Goal: Task Accomplishment & Management: Use online tool/utility

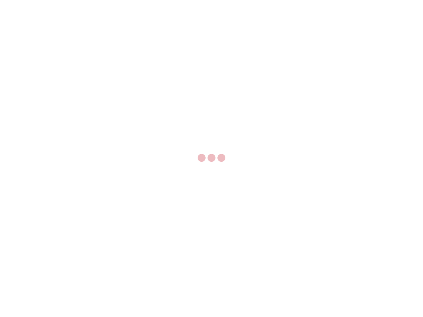
select select "US"
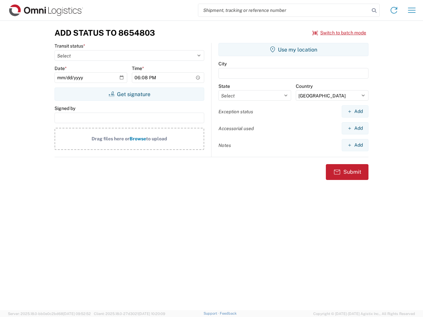
click at [284, 10] on input "search" at bounding box center [283, 10] width 171 height 13
click at [374, 11] on icon at bounding box center [373, 10] width 9 height 9
click at [394, 10] on icon at bounding box center [393, 10] width 11 height 11
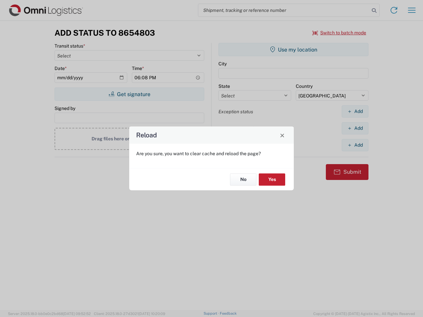
click at [411, 10] on div "Reload Are you sure, you want to clear cache and reload the page? No Yes" at bounding box center [211, 158] width 423 height 317
click at [339, 33] on div "Reload Are you sure, you want to clear cache and reload the page? No Yes" at bounding box center [211, 158] width 423 height 317
click at [129, 94] on div "Reload Are you sure, you want to clear cache and reload the page? No Yes" at bounding box center [211, 158] width 423 height 317
click at [293, 50] on div "Reload Are you sure, you want to clear cache and reload the page? No Yes" at bounding box center [211, 158] width 423 height 317
click at [355, 111] on div "Reload Are you sure, you want to clear cache and reload the page? No Yes" at bounding box center [211, 158] width 423 height 317
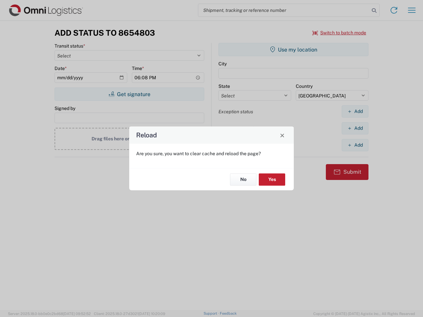
click at [355, 128] on div "Reload Are you sure, you want to clear cache and reload the page? No Yes" at bounding box center [211, 158] width 423 height 317
click at [355, 145] on div "Reload Are you sure, you want to clear cache and reload the page? No Yes" at bounding box center [211, 158] width 423 height 317
